Goal: Information Seeking & Learning: Find specific fact

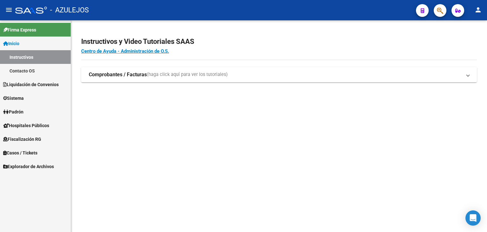
click at [19, 111] on span "Padrón" at bounding box center [13, 111] width 20 height 7
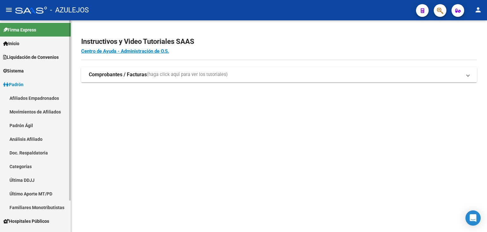
click at [15, 83] on span "Padrón" at bounding box center [13, 84] width 20 height 7
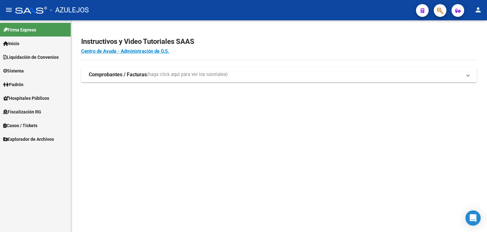
click at [23, 83] on span "Padrón" at bounding box center [13, 84] width 20 height 7
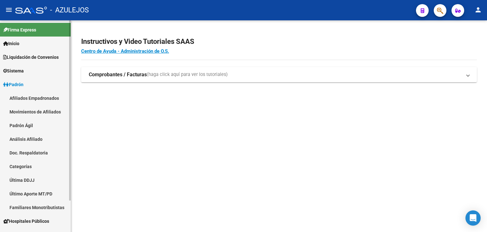
click at [27, 123] on link "Padrón Ágil" at bounding box center [35, 125] width 71 height 14
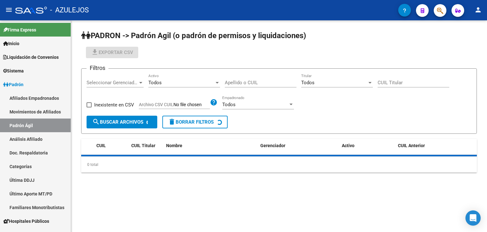
click at [231, 82] on input "Apellido o CUIL" at bounding box center [261, 83] width 72 height 6
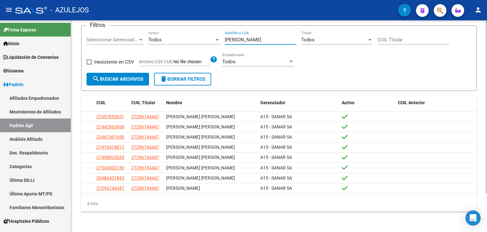
scroll to position [48, 0]
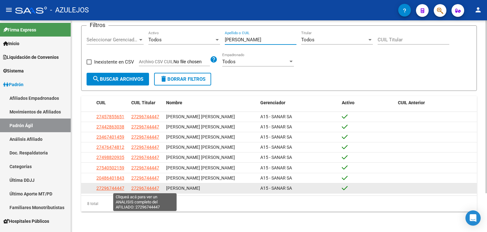
type input "[PERSON_NAME]"
click at [142, 189] on span "27296744447" at bounding box center [145, 187] width 28 height 5
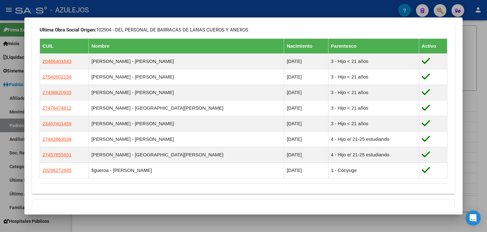
scroll to position [349, 0]
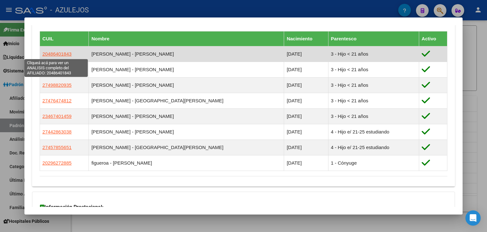
click at [59, 54] on span "20486401843" at bounding box center [57, 53] width 29 height 5
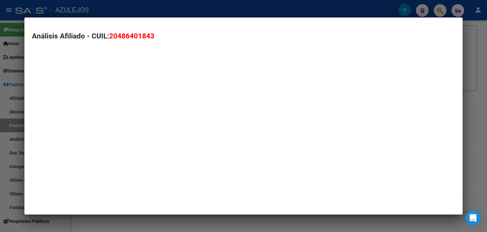
type textarea "20486401843"
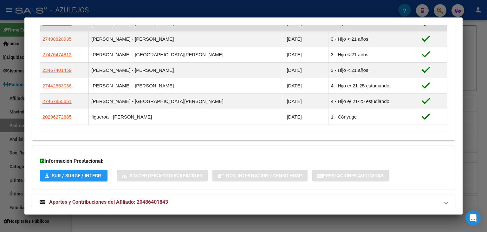
scroll to position [434, 0]
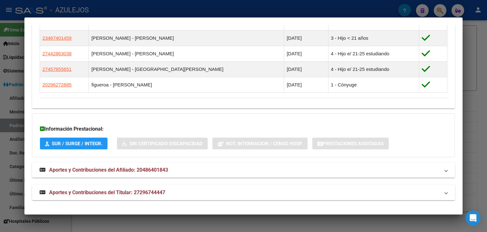
click at [90, 193] on span "Aportes y Contribuciones del Titular: 27296744447" at bounding box center [107, 192] width 116 height 6
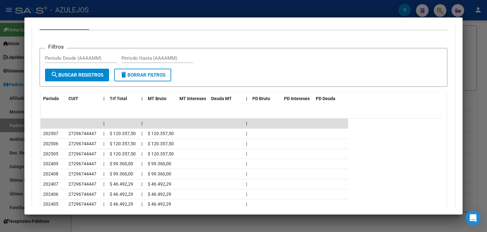
scroll to position [662, 0]
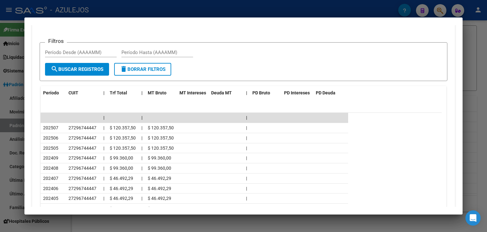
click at [208, 10] on div at bounding box center [243, 116] width 487 height 232
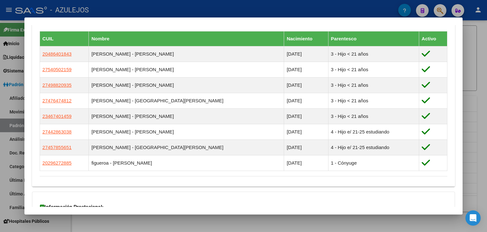
click at [193, 7] on div at bounding box center [243, 116] width 487 height 232
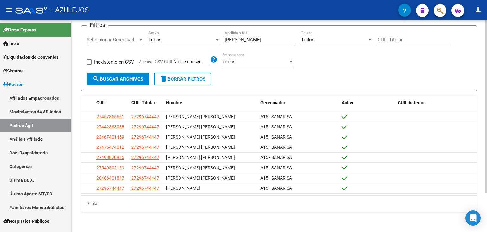
scroll to position [16, 0]
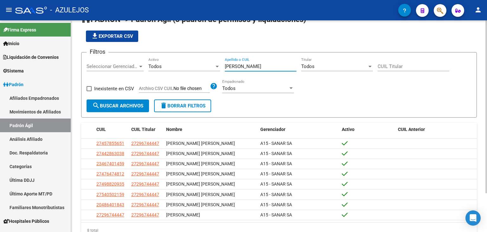
drag, startPoint x: 244, startPoint y: 68, endPoint x: 176, endPoint y: 59, distance: 68.8
click at [176, 59] on div "Filtros Seleccionar Gerenciador Seleccionar Gerenciador Todos Activo [PERSON_NA…" at bounding box center [279, 78] width 385 height 42
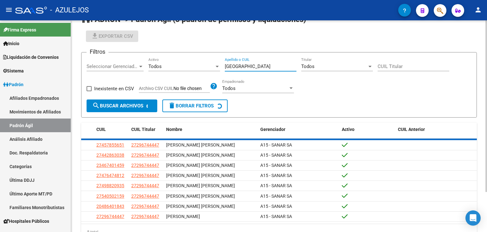
scroll to position [0, 0]
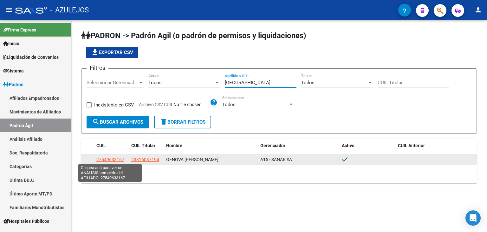
type input "[GEOGRAPHIC_DATA]"
click at [114, 159] on span "27549633167" at bounding box center [110, 159] width 28 height 5
type textarea "27549633167"
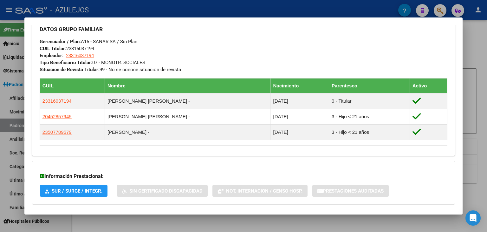
scroll to position [344, 0]
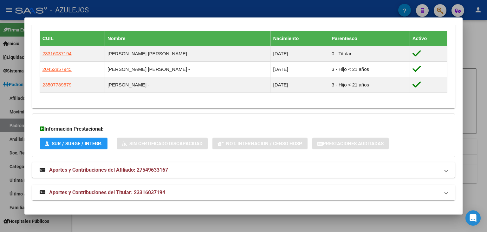
click at [99, 192] on span "Aportes y Contribuciones del Titular: 23316037194" at bounding box center [107, 192] width 116 height 6
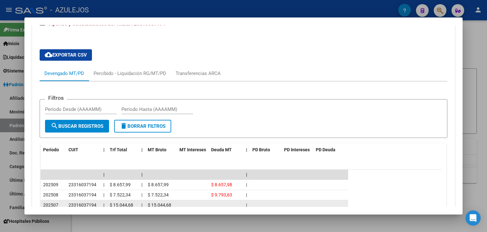
scroll to position [572, 0]
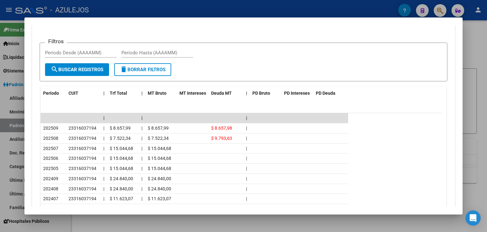
click at [157, 9] on div at bounding box center [243, 116] width 487 height 232
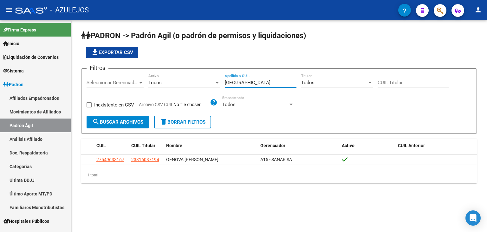
drag, startPoint x: 243, startPoint y: 81, endPoint x: 195, endPoint y: 82, distance: 47.9
click at [195, 82] on div "Filtros Seleccionar Gerenciador Seleccionar Gerenciador Todos Activo genova Ape…" at bounding box center [279, 95] width 385 height 42
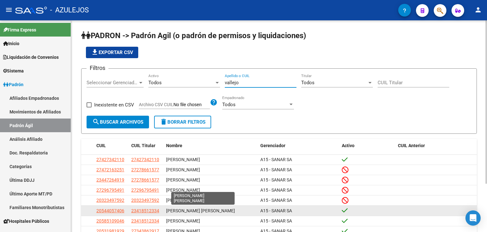
type input "vallejo"
click at [192, 209] on span "[PERSON_NAME] [PERSON_NAME]" at bounding box center [200, 210] width 69 height 5
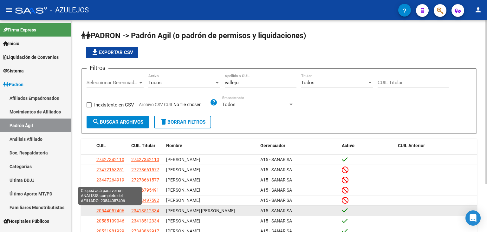
click at [117, 212] on span "20544057406" at bounding box center [110, 210] width 28 height 5
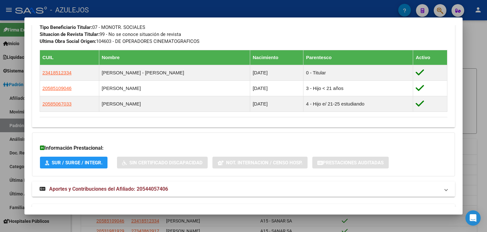
scroll to position [356, 0]
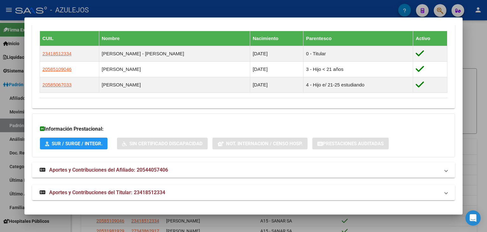
click at [102, 190] on span "Aportes y Contribuciones del Titular: 23418512334" at bounding box center [107, 192] width 116 height 6
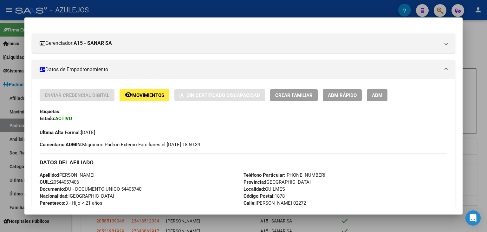
scroll to position [0, 0]
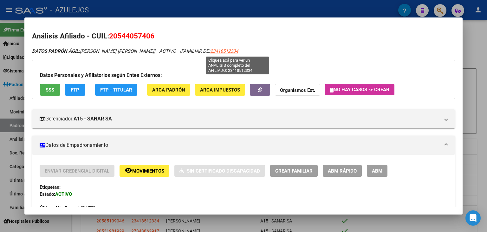
click at [238, 51] on span "23418512334" at bounding box center [224, 51] width 28 height 6
type textarea "23418512334"
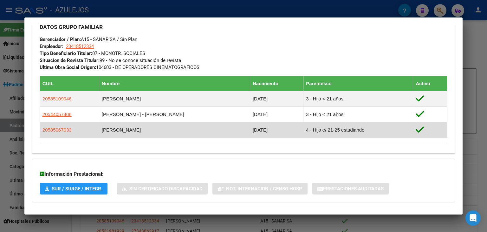
scroll to position [334, 0]
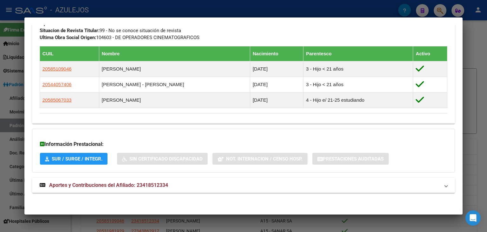
click at [131, 185] on span "Aportes y Contribuciones del Afiliado: 23418512334" at bounding box center [108, 185] width 119 height 6
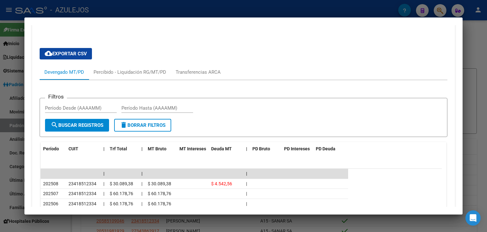
scroll to position [556, 0]
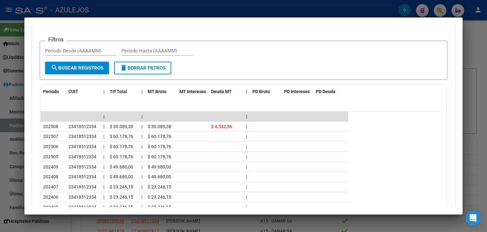
click at [177, 8] on div at bounding box center [243, 116] width 487 height 232
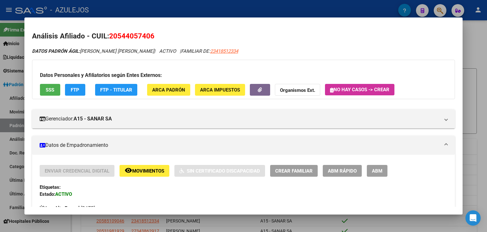
click at [166, 7] on div at bounding box center [243, 116] width 487 height 232
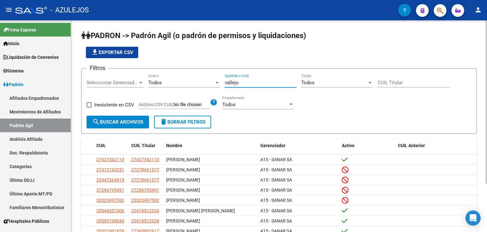
drag, startPoint x: 240, startPoint y: 83, endPoint x: 205, endPoint y: 80, distance: 34.7
click at [199, 82] on div "Filtros Seleccionar Gerenciador Seleccionar Gerenciador Todos Activo vallejo Ap…" at bounding box center [279, 95] width 385 height 42
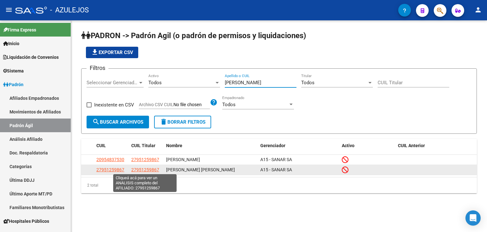
type input "[PERSON_NAME]"
click at [143, 169] on span "27951259867" at bounding box center [145, 169] width 28 height 5
type textarea "27951259867"
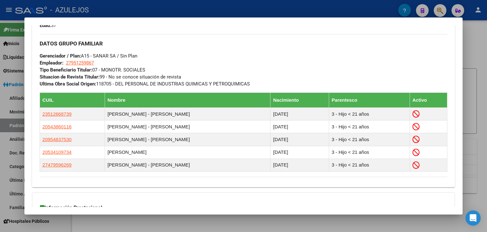
scroll to position [372, 0]
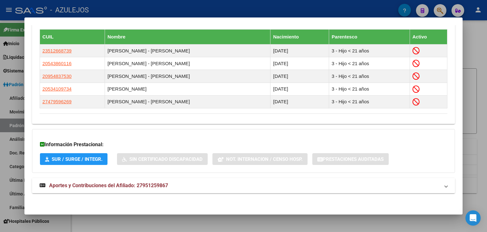
click at [146, 188] on strong "Aportes y Contribuciones del Afiliado: 27951259867" at bounding box center [104, 186] width 129 height 8
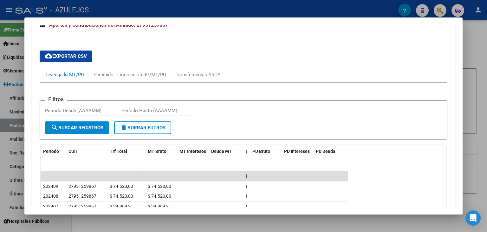
scroll to position [566, 0]
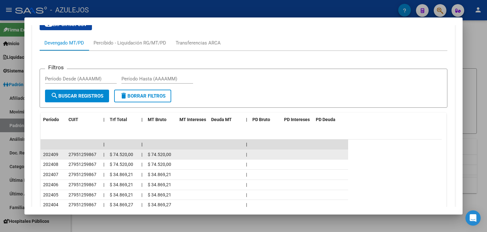
drag, startPoint x: 67, startPoint y: 151, endPoint x: 97, endPoint y: 151, distance: 29.5
click at [97, 151] on datatable-body-cell "27951259867" at bounding box center [83, 154] width 35 height 10
copy span "27951259867"
